Goal: Task Accomplishment & Management: Complete application form

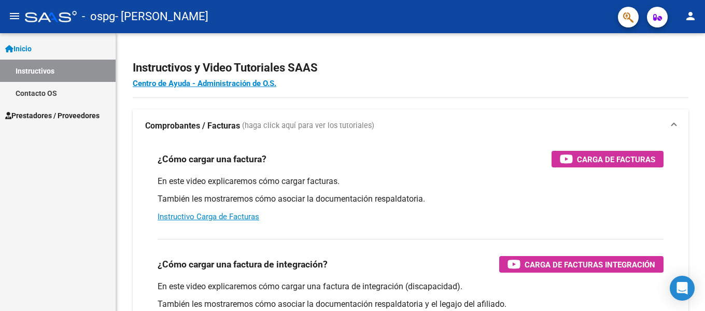
click at [72, 117] on span "Prestadores / Proveedores" at bounding box center [52, 115] width 94 height 11
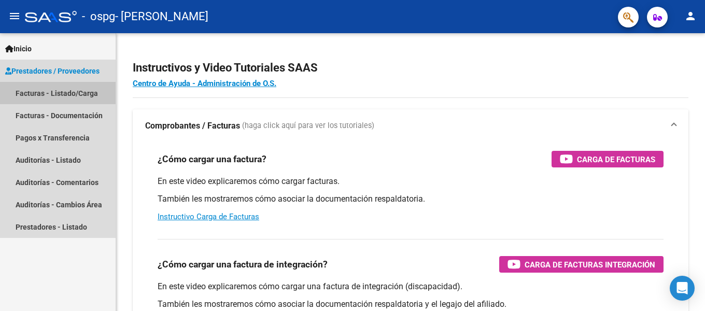
click at [76, 93] on link "Facturas - Listado/Carga" at bounding box center [58, 93] width 116 height 22
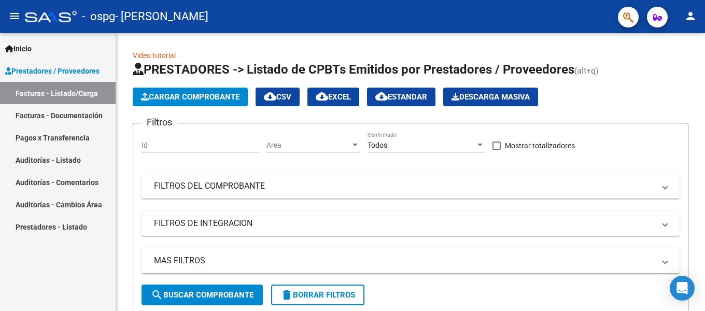
click at [57, 119] on link "Facturas - Documentación" at bounding box center [58, 115] width 116 height 22
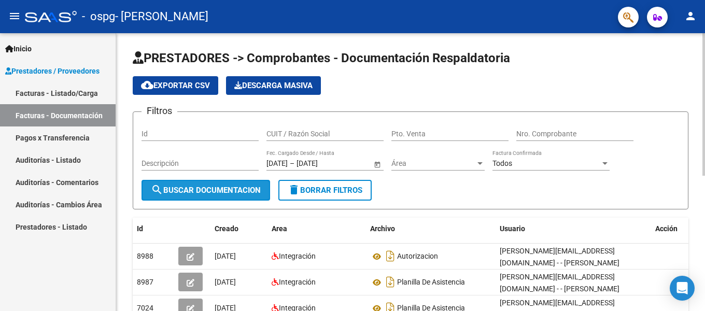
click at [203, 187] on span "search Buscar Documentacion" at bounding box center [206, 190] width 110 height 9
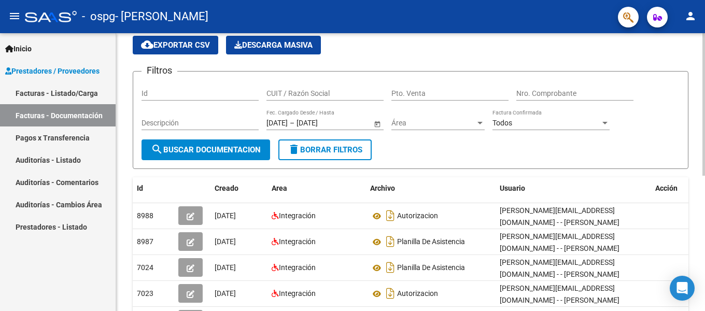
scroll to position [52, 0]
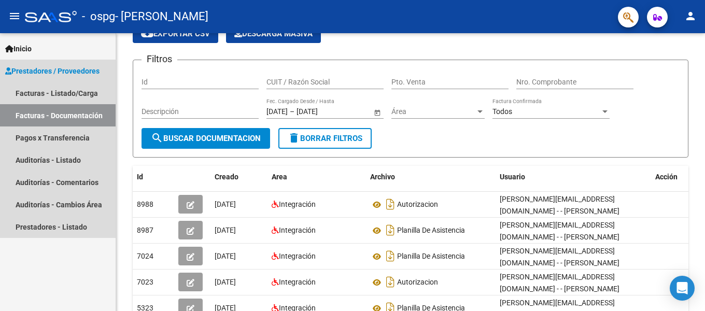
click at [92, 68] on span "Prestadores / Proveedores" at bounding box center [52, 70] width 94 height 11
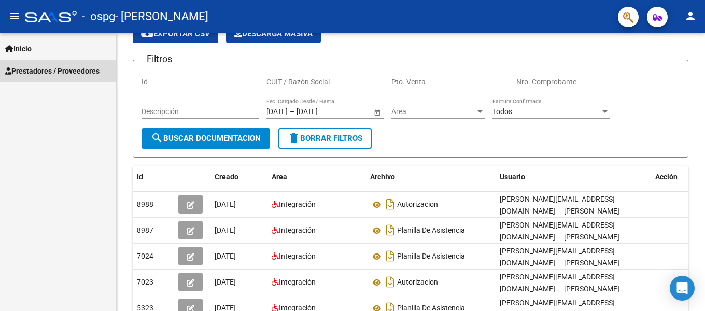
click at [91, 65] on span "Prestadores / Proveedores" at bounding box center [52, 70] width 94 height 11
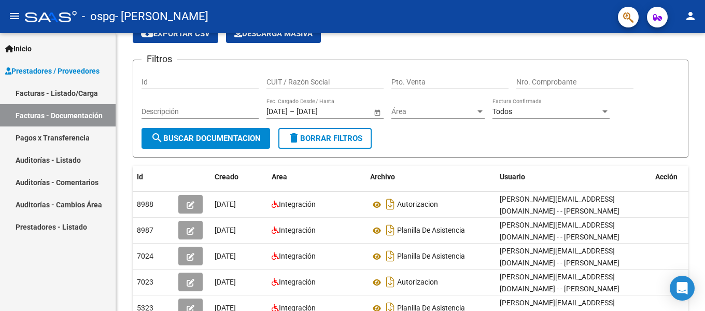
click at [88, 97] on link "Facturas - Listado/Carga" at bounding box center [58, 93] width 116 height 22
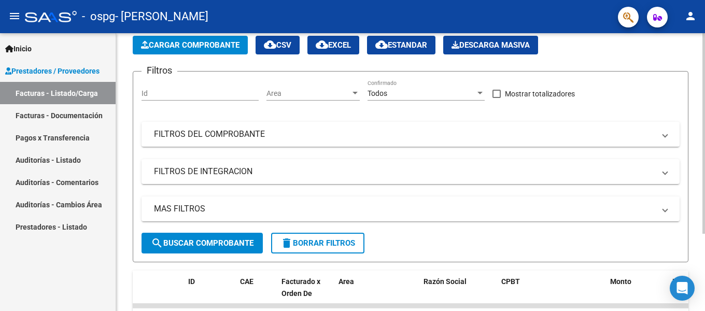
click at [180, 96] on input "Id" at bounding box center [200, 93] width 117 height 9
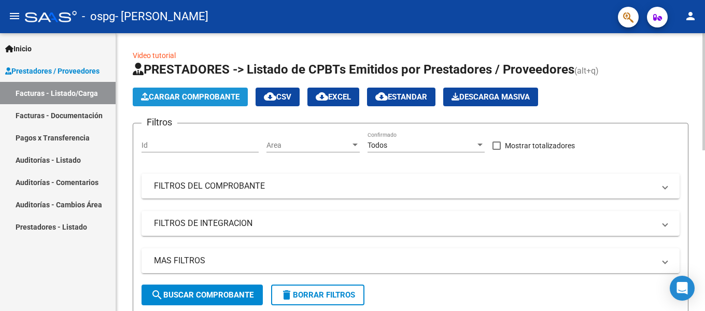
click at [180, 96] on span "Cargar Comprobante" at bounding box center [190, 96] width 98 height 9
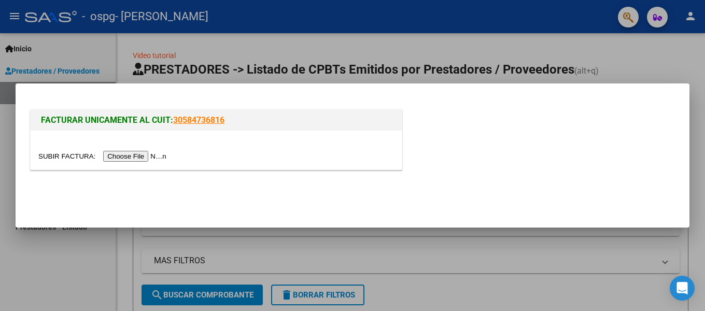
click at [151, 152] on input "file" at bounding box center [103, 156] width 131 height 11
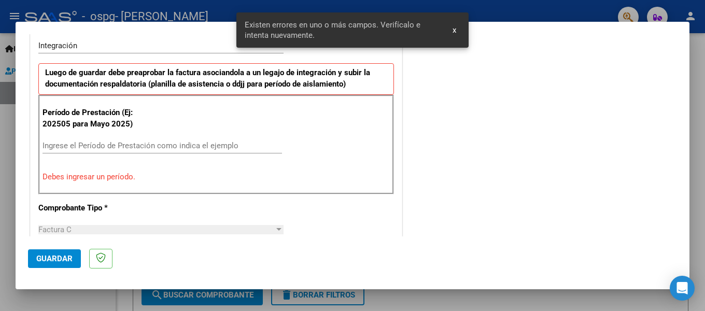
scroll to position [276, 0]
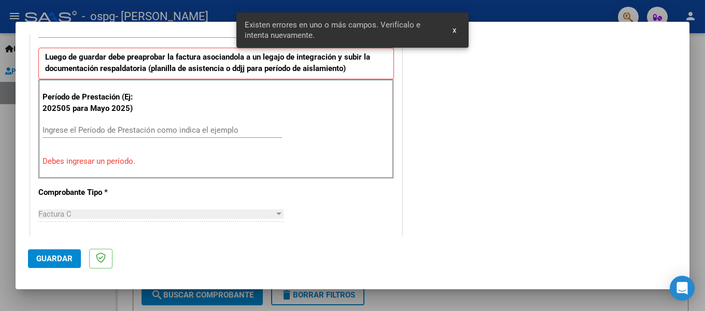
click at [125, 130] on input "Ingrese el Período de Prestación como indica el ejemplo" at bounding box center [162, 129] width 239 height 9
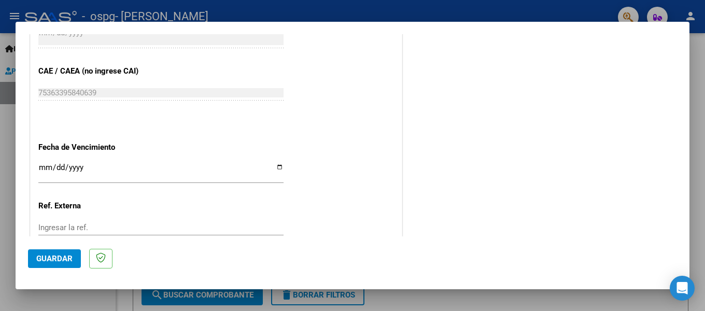
scroll to position [697, 0]
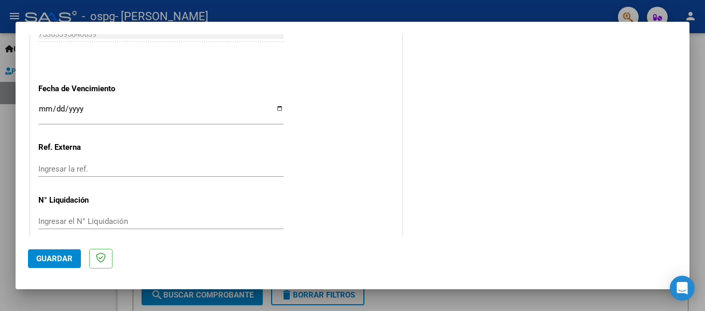
type input "202508"
click at [58, 105] on input "Ingresar la fecha" at bounding box center [160, 113] width 245 height 17
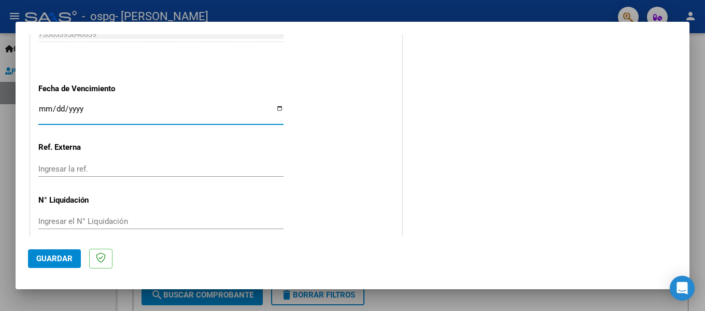
click at [91, 83] on p "Fecha de Vencimiento" at bounding box center [91, 89] width 107 height 12
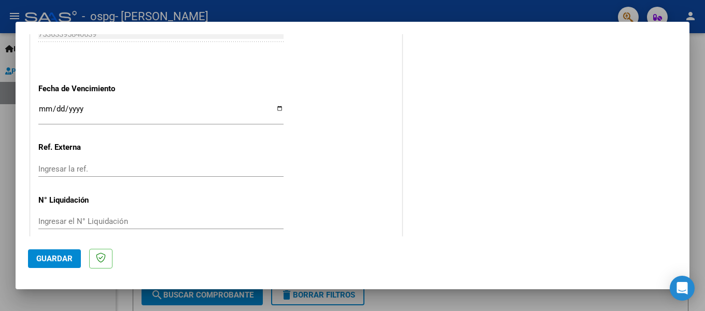
click at [43, 257] on span "Guardar" at bounding box center [54, 258] width 36 height 9
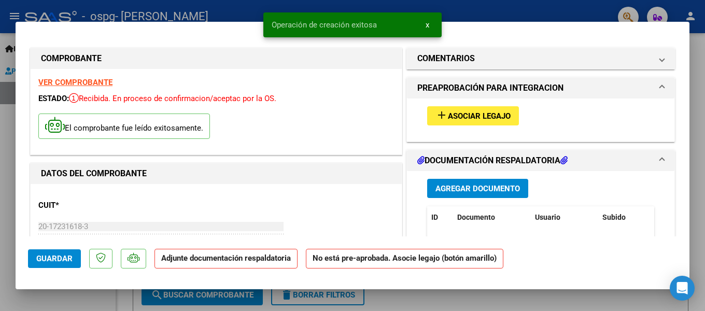
click at [439, 117] on mat-icon "add" at bounding box center [441, 115] width 12 height 12
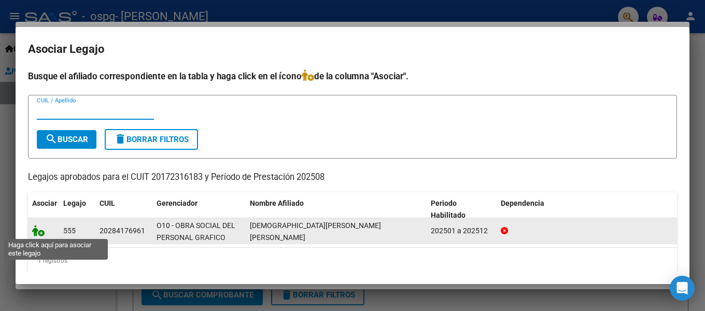
click at [39, 232] on icon at bounding box center [38, 230] width 12 height 11
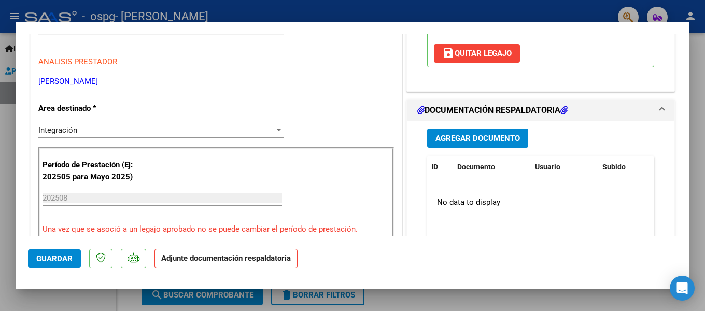
scroll to position [207, 0]
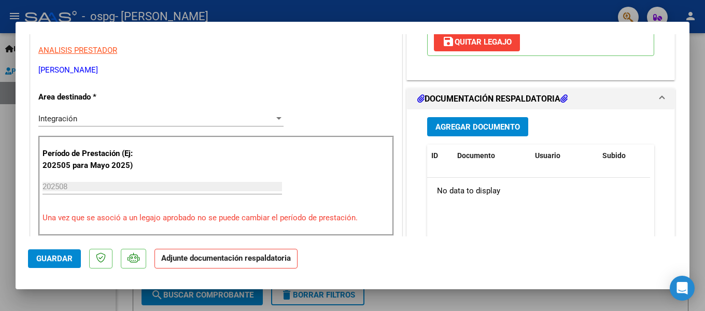
click at [477, 117] on mat-expansion-panel "DOCUMENTACIÓN RESPALDATORIA Agregar Documento ID Documento Usuario Subido Acció…" at bounding box center [540, 206] width 269 height 237
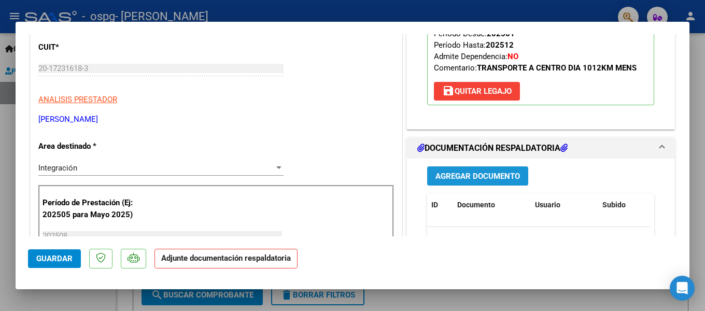
scroll to position [156, 0]
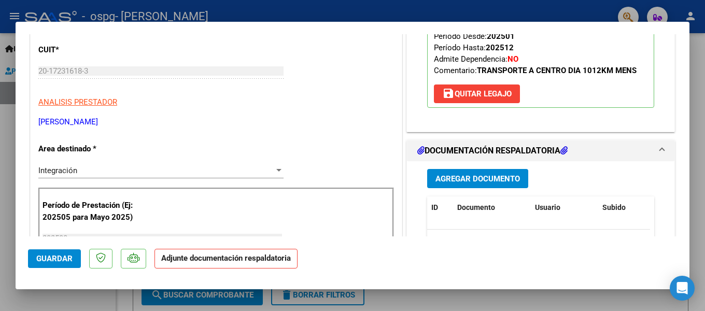
click at [490, 174] on span "Agregar Documento" at bounding box center [477, 178] width 84 height 9
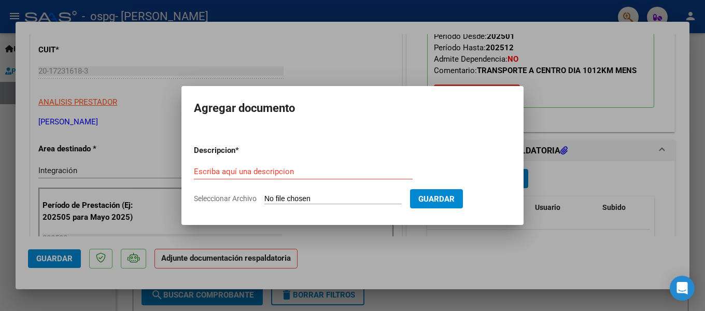
click at [338, 177] on div "Escriba aquí una descripcion" at bounding box center [303, 172] width 219 height 16
click at [303, 171] on input "Escriba aquí una descripcion" at bounding box center [303, 171] width 219 height 9
type input "A"
click at [303, 172] on input "Escriba aquí una descripcion" at bounding box center [303, 171] width 219 height 9
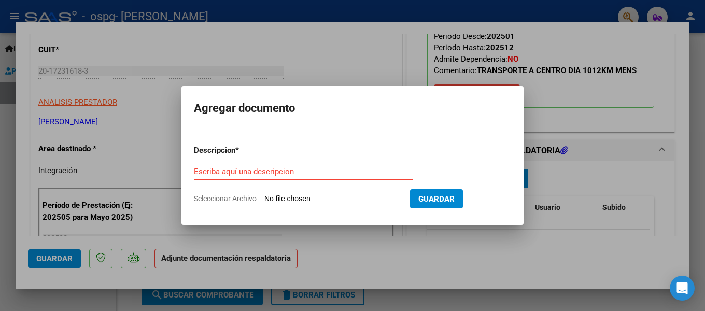
click at [303, 172] on input "Escriba aquí una descripcion" at bounding box center [303, 171] width 219 height 9
type input "as"
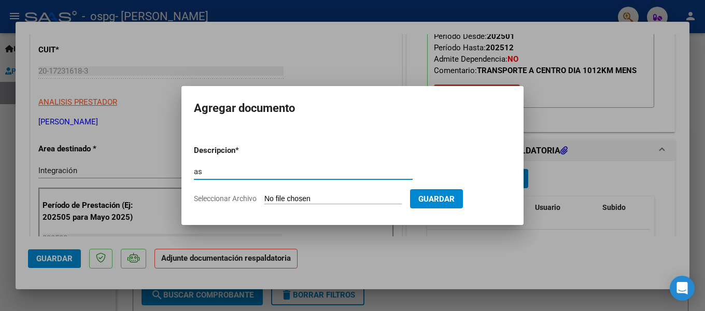
click at [303, 172] on input "as" at bounding box center [303, 171] width 219 height 9
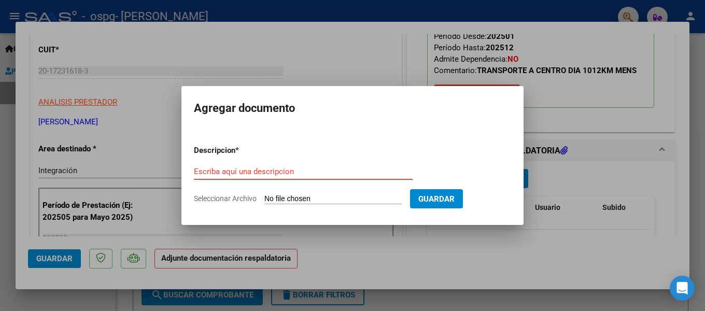
click at [307, 199] on input "Seleccionar Archivo" at bounding box center [332, 199] width 137 height 10
click at [252, 172] on input "Escriba aquí una descripcion" at bounding box center [303, 171] width 219 height 9
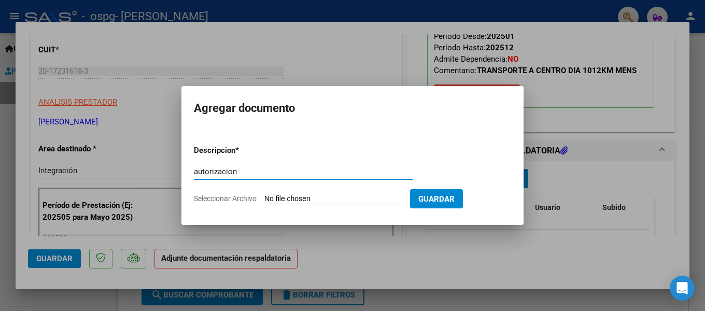
type input "autorizacion"
click at [298, 195] on input "Seleccionar Archivo" at bounding box center [332, 199] width 137 height 10
type input "C:\fakepath\autorizacio 2025!!!!!!.pdf"
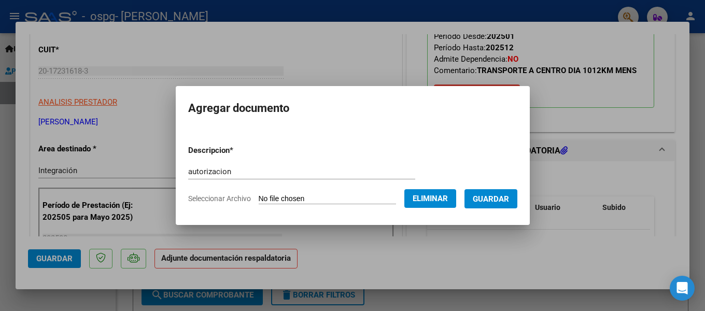
click at [481, 199] on span "Guardar" at bounding box center [491, 198] width 36 height 9
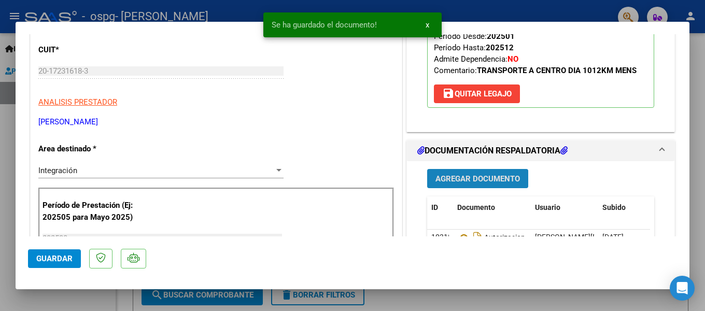
click at [482, 174] on span "Agregar Documento" at bounding box center [477, 178] width 84 height 9
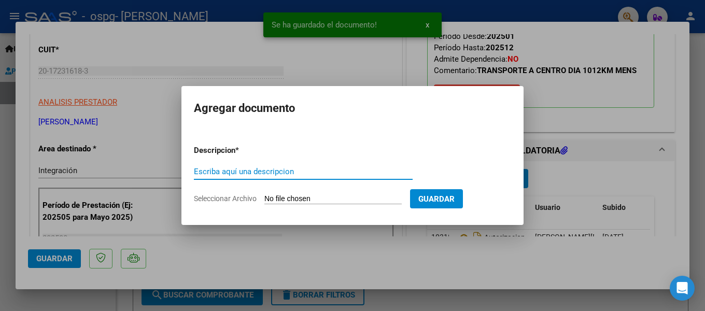
click at [287, 168] on input "Escriba aquí una descripcion" at bounding box center [303, 171] width 219 height 9
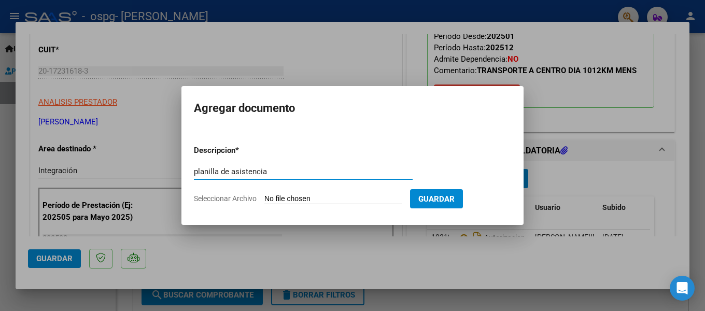
type input "planilla de asistencia"
click at [276, 195] on input "Seleccionar Archivo" at bounding box center [332, 199] width 137 height 10
type input "C:\fakepath\WhatsApp Image [DATE] 17.31.39.jpeg"
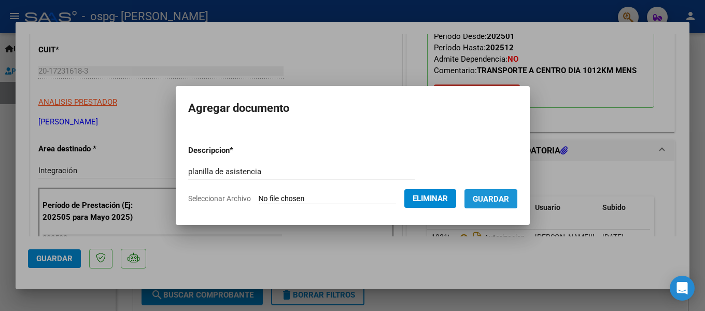
click at [491, 200] on span "Guardar" at bounding box center [491, 198] width 36 height 9
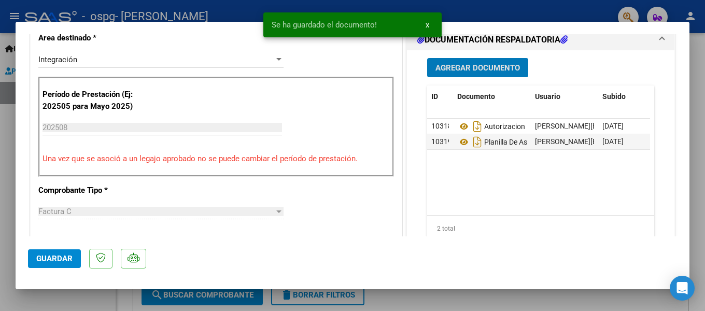
scroll to position [311, 0]
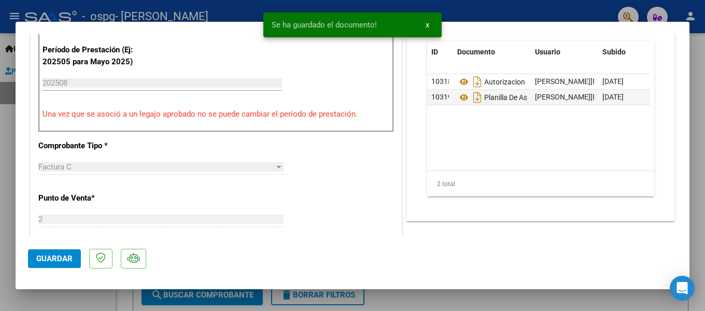
click at [507, 110] on datatable-body "10318 Autorizacion [PERSON_NAME][EMAIL_ADDRESS][DOMAIN_NAME] - - ASIMUNDI [PERS…" at bounding box center [538, 122] width 223 height 96
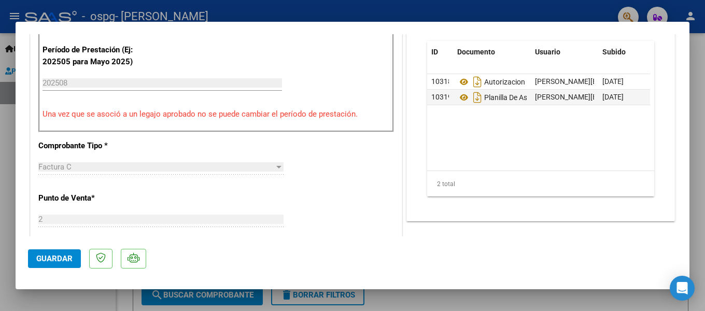
click at [66, 255] on span "Guardar" at bounding box center [54, 258] width 36 height 9
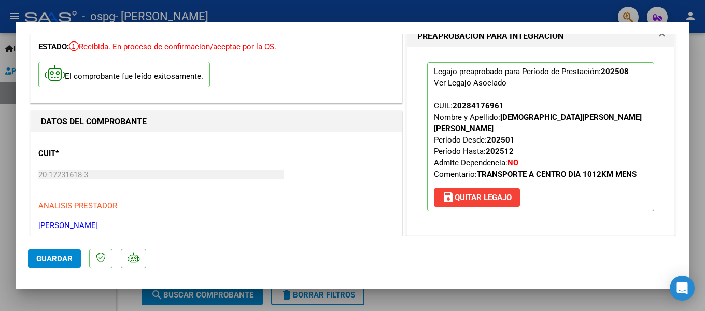
scroll to position [0, 0]
